Goal: Transaction & Acquisition: Download file/media

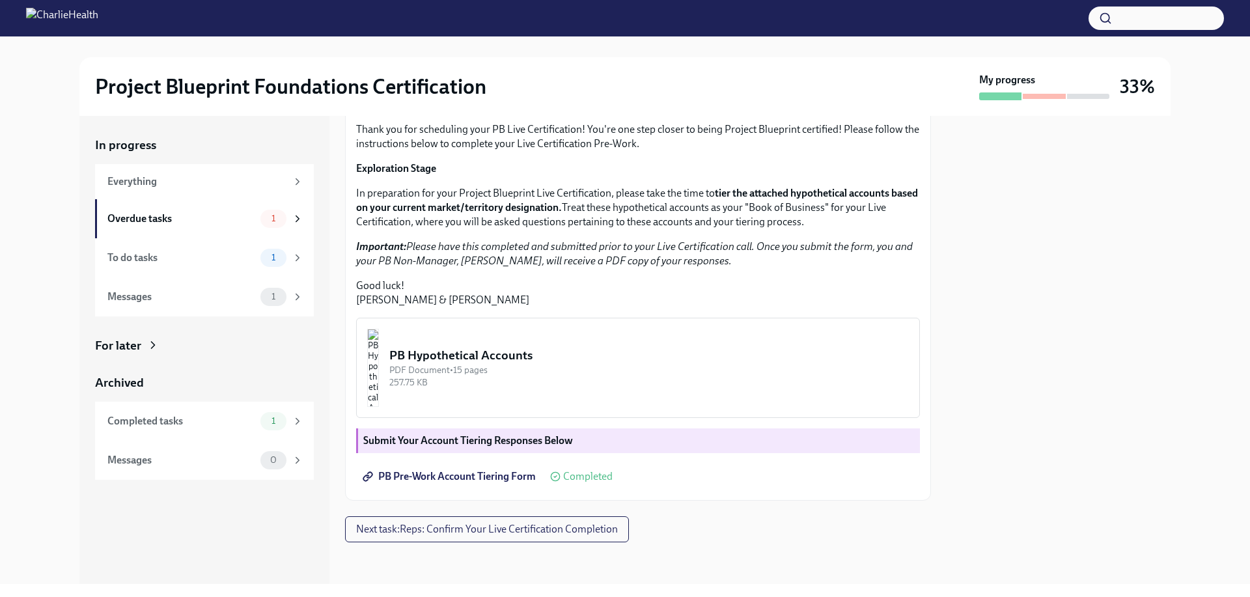
scroll to position [192, 0]
click at [541, 364] on div "PB Hypothetical Accounts" at bounding box center [648, 355] width 519 height 17
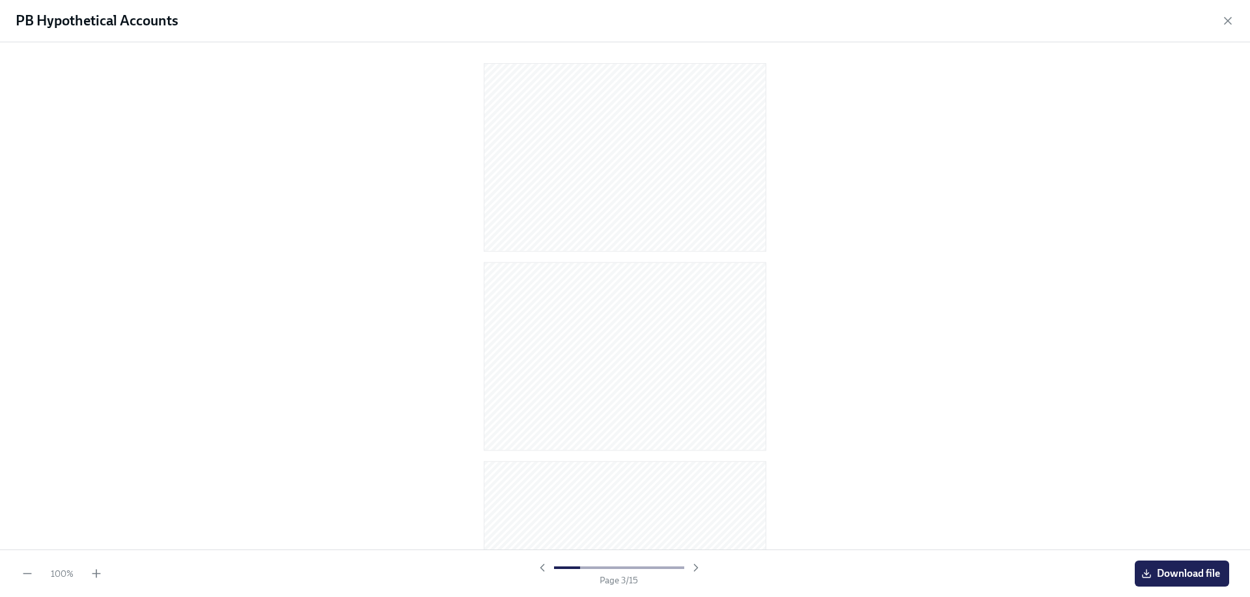
scroll to position [0, 0]
click at [836, 200] on div at bounding box center [625, 293] width 1208 height 481
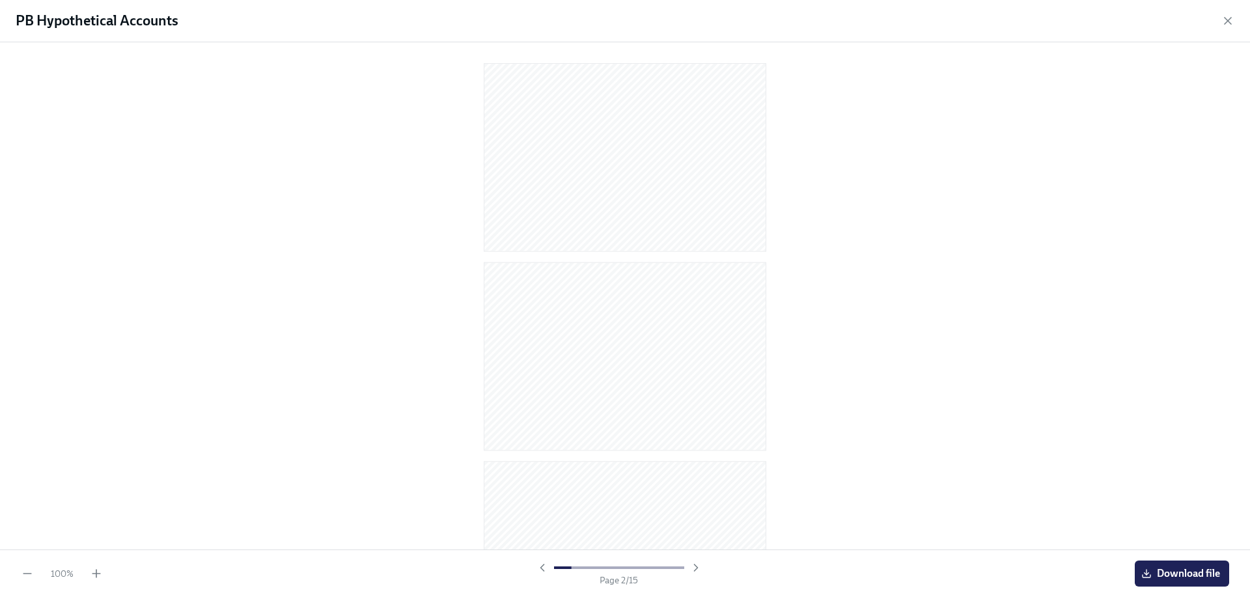
scroll to position [0, 0]
click at [771, 149] on div at bounding box center [625, 152] width 403 height 199
click at [1226, 24] on icon "button" at bounding box center [1227, 20] width 13 height 13
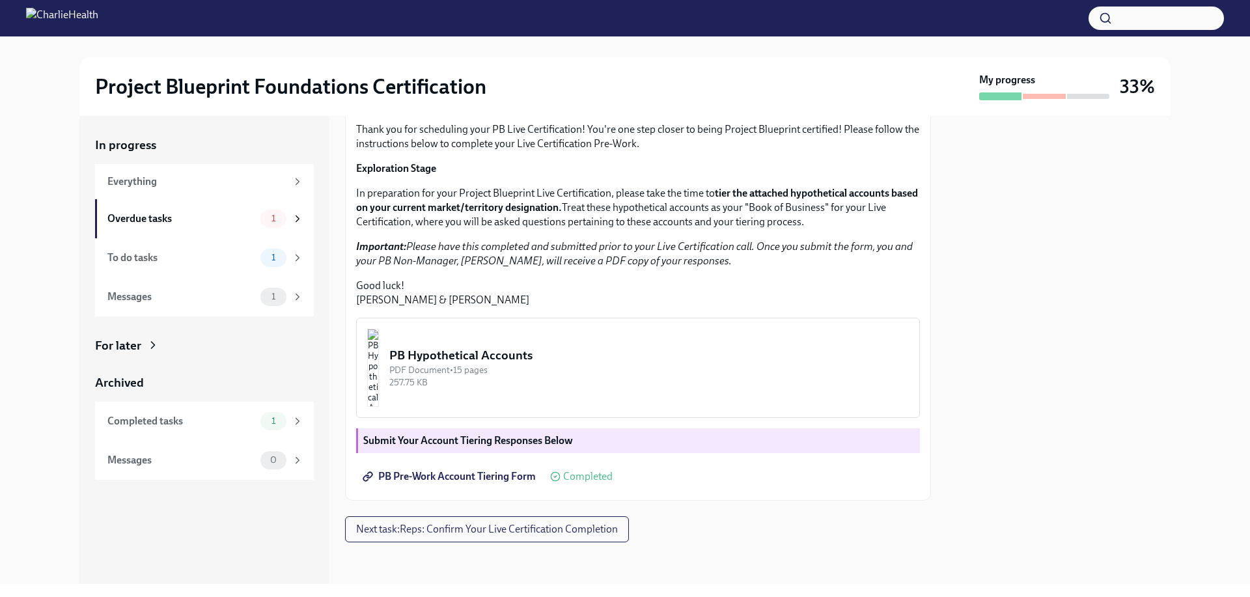
click at [379, 407] on img "button" at bounding box center [373, 368] width 12 height 78
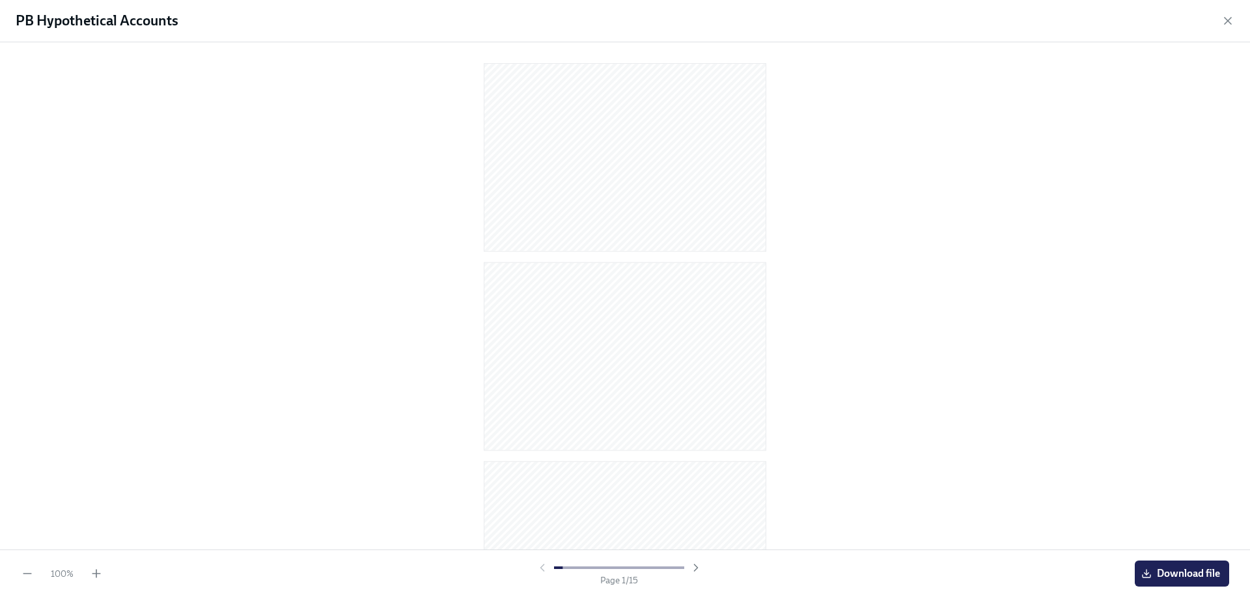
click at [1179, 553] on div "100 % Page 1 / 15 Download file" at bounding box center [625, 573] width 1250 height 48
click at [1186, 572] on span "Download file" at bounding box center [1182, 573] width 76 height 13
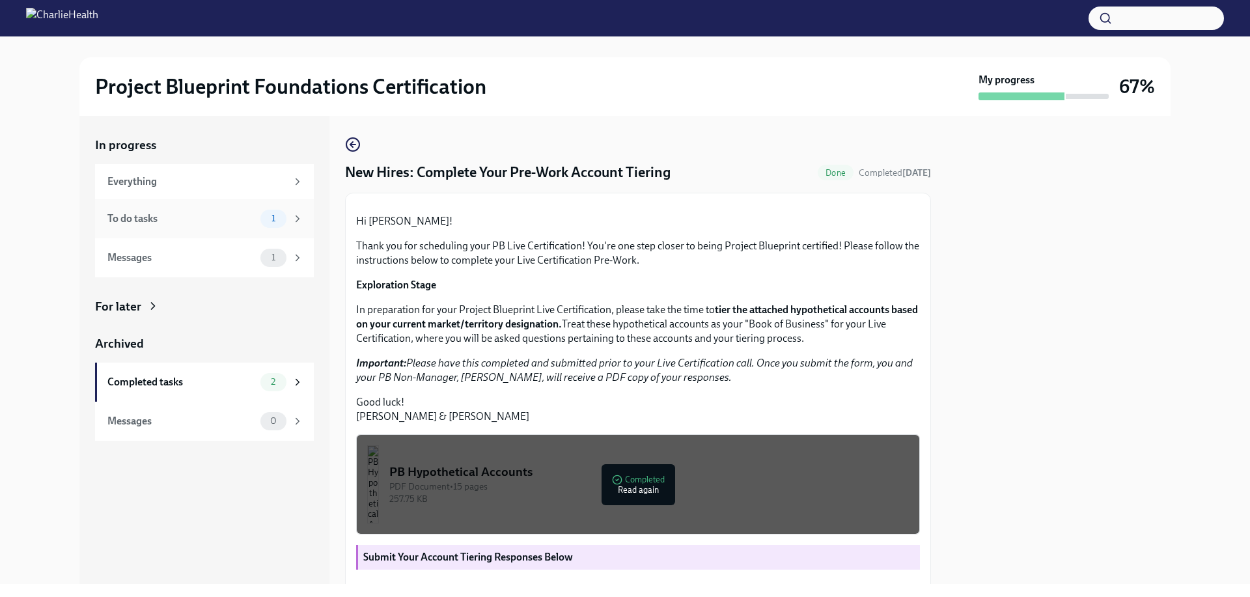
click at [202, 232] on div "To do tasks 1" at bounding box center [204, 218] width 219 height 39
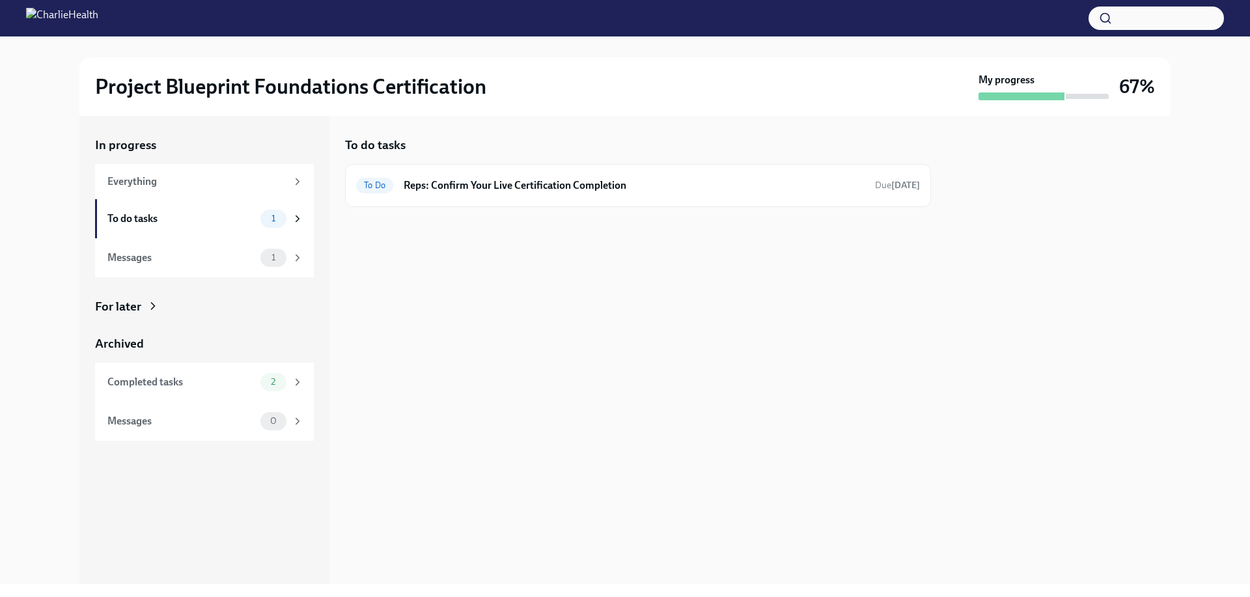
click at [533, 277] on div "To do tasks To Do Reps: Confirm Your Live Certification Completion Due [DATE]" at bounding box center [638, 350] width 586 height 468
click at [38, 17] on img at bounding box center [62, 18] width 72 height 21
